Goal: Task Accomplishment & Management: Complete application form

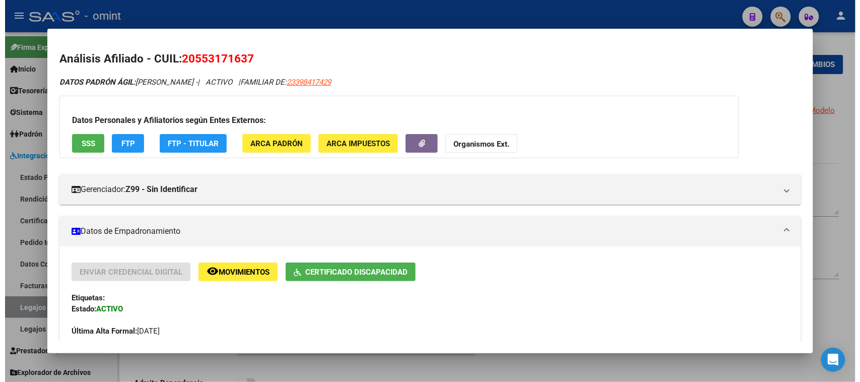
scroll to position [174, 0]
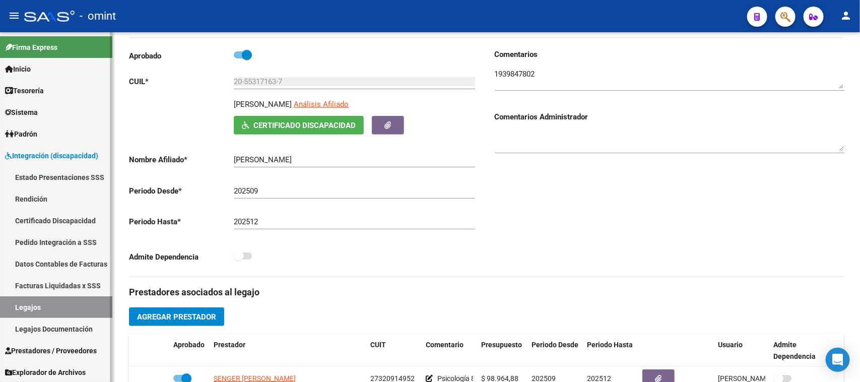
click at [72, 307] on link "Legajos" at bounding box center [56, 307] width 112 height 22
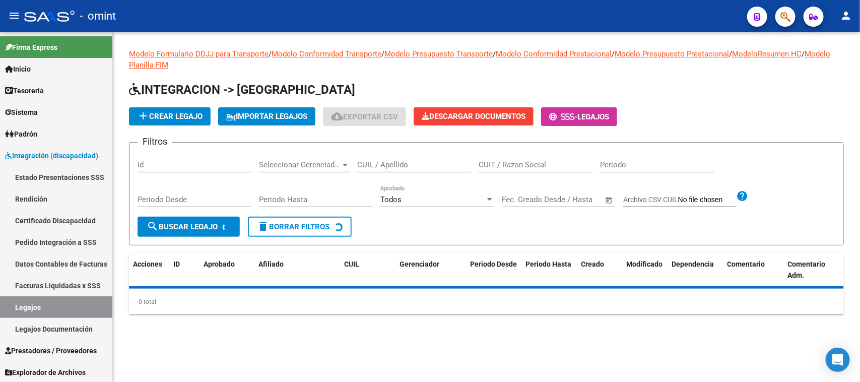
click at [419, 156] on div "CUIL / Apellido" at bounding box center [414, 162] width 114 height 22
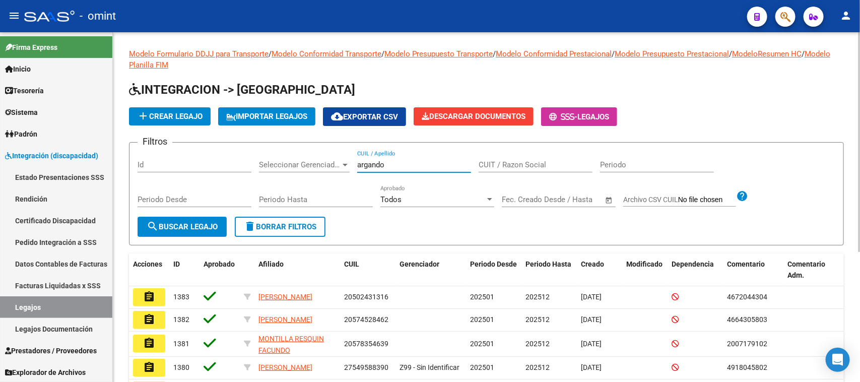
type input "argando"
click at [217, 228] on span "search Buscar Legajo" at bounding box center [182, 226] width 71 height 9
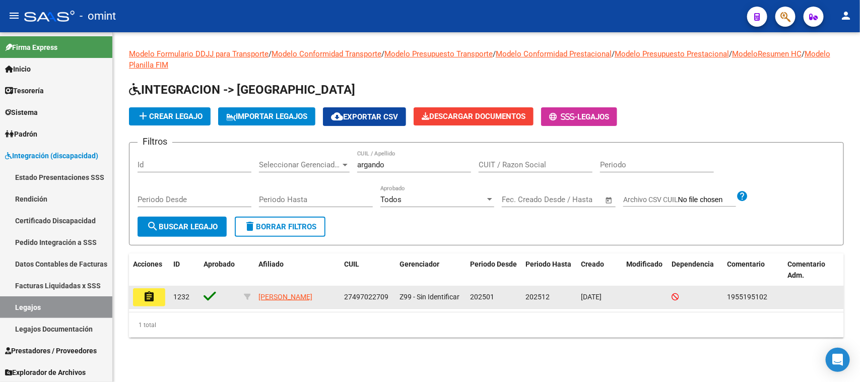
click at [156, 301] on button "assignment" at bounding box center [149, 297] width 32 height 18
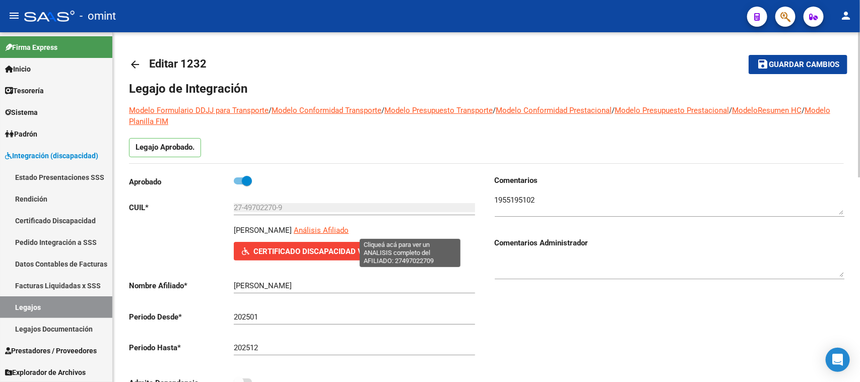
click at [349, 230] on span "Análisis Afiliado" at bounding box center [321, 230] width 55 height 9
type textarea "27497022709"
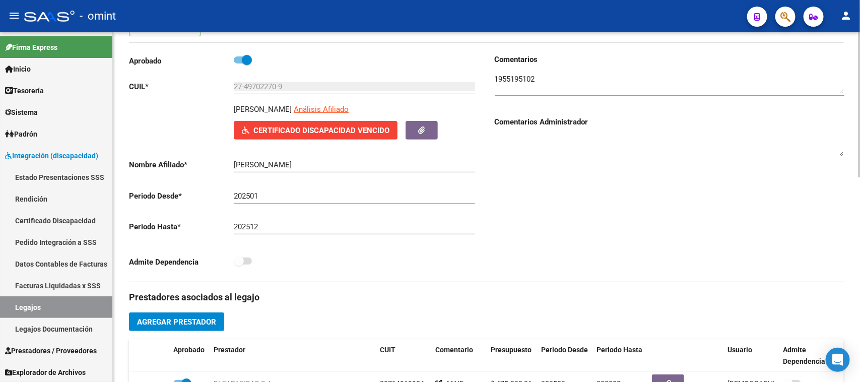
scroll to position [116, 0]
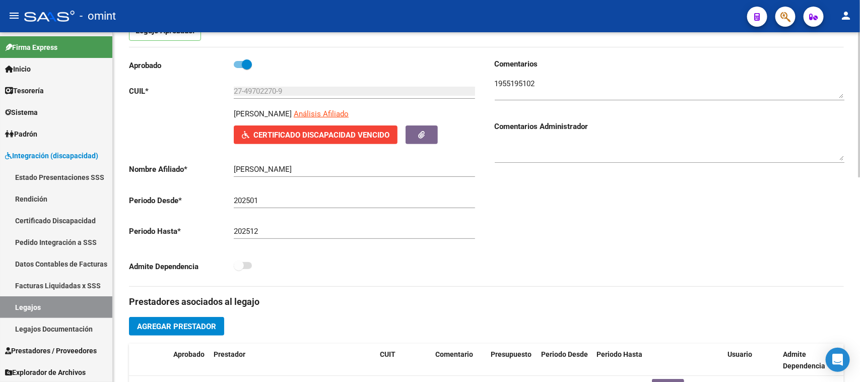
click at [507, 91] on textarea at bounding box center [670, 88] width 350 height 20
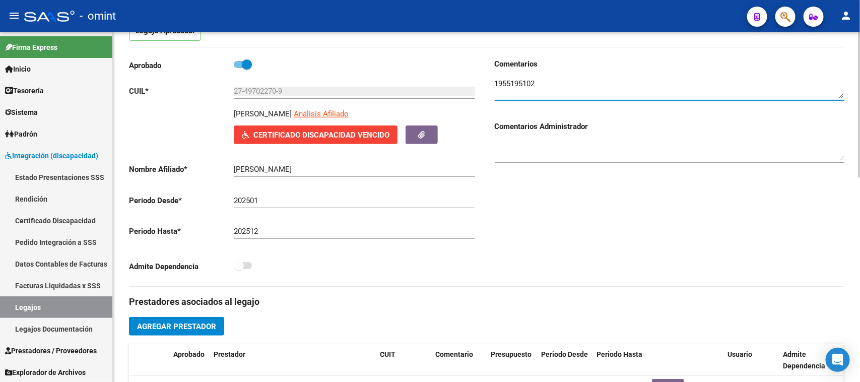
click at [507, 91] on textarea at bounding box center [670, 88] width 350 height 20
